Goal: Task Accomplishment & Management: Use online tool/utility

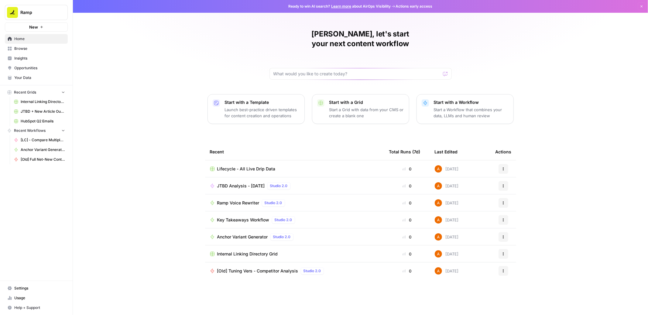
click at [462, 99] on p "Start with a Workflow" at bounding box center [471, 102] width 75 height 6
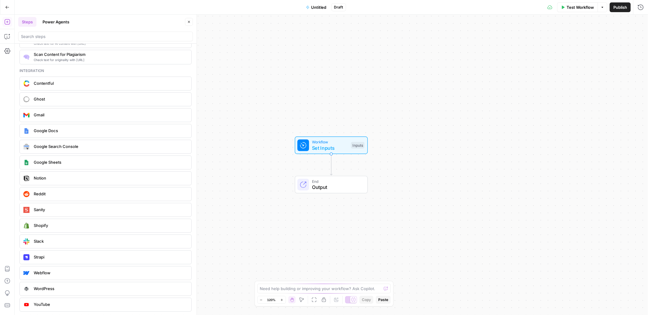
scroll to position [1057, 0]
click at [7, 8] on icon "button" at bounding box center [7, 7] width 4 height 4
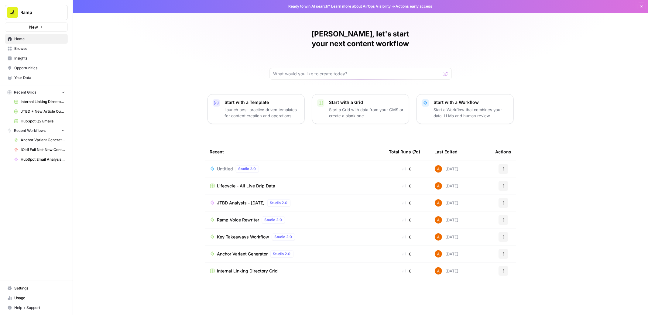
click at [36, 48] on span "Browse" at bounding box center [39, 48] width 51 height 5
